Goal: Find contact information: Find contact information

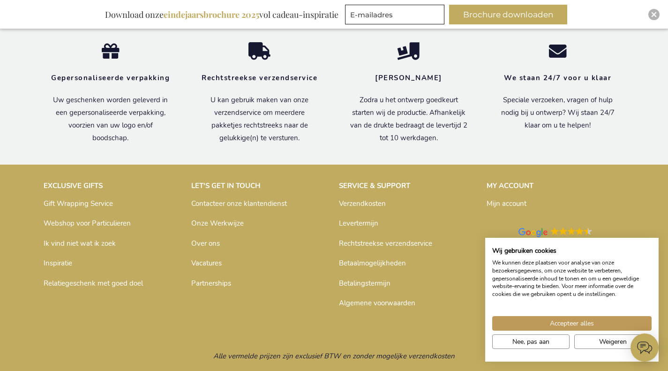
scroll to position [1621, 0]
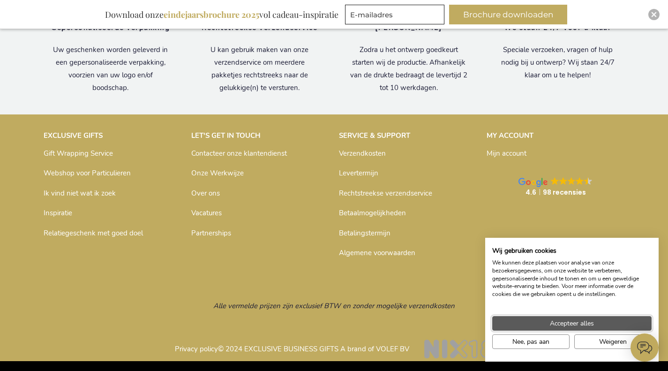
click at [577, 321] on span "Accepteer alles" at bounding box center [572, 323] width 44 height 10
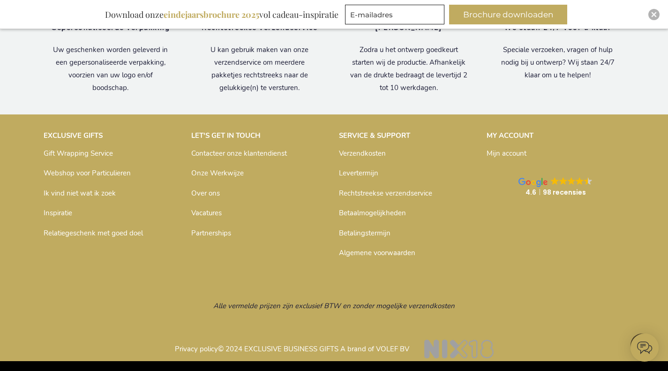
click at [207, 192] on link "Over ons" at bounding box center [205, 192] width 29 height 9
click at [232, 151] on link "Contacteer onze klantendienst" at bounding box center [239, 153] width 96 height 9
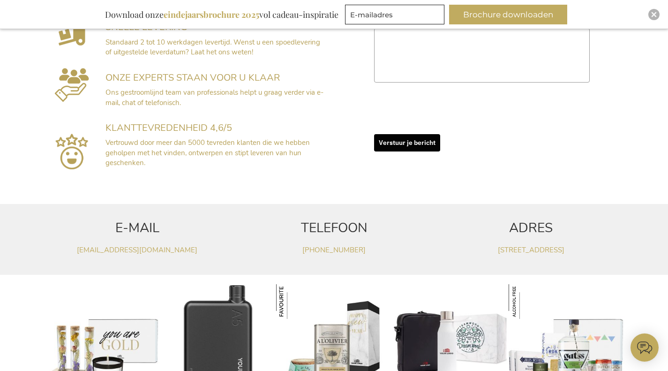
drag, startPoint x: 674, startPoint y: 94, endPoint x: 674, endPoint y: 275, distance: 180.8
click at [667, 275] on html "The store will not work correctly when cookies are disabled. Winkelwagen Winkel…" at bounding box center [334, 233] width 668 height 1246
drag, startPoint x: 370, startPoint y: 248, endPoint x: 271, endPoint y: 233, distance: 100.4
click at [271, 233] on div "TELEFOON [PHONE_NUMBER]" at bounding box center [333, 238] width 187 height 61
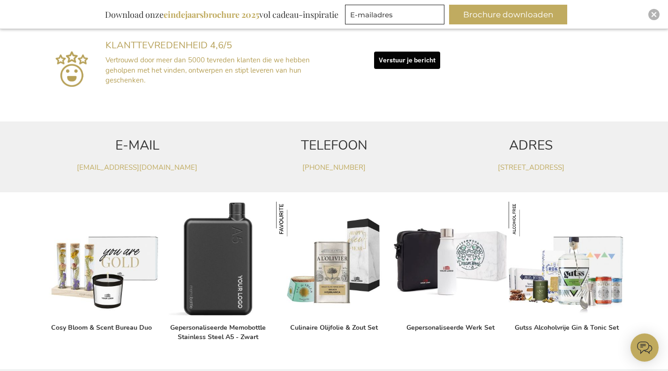
scroll to position [472, 0]
